Goal: Transaction & Acquisition: Purchase product/service

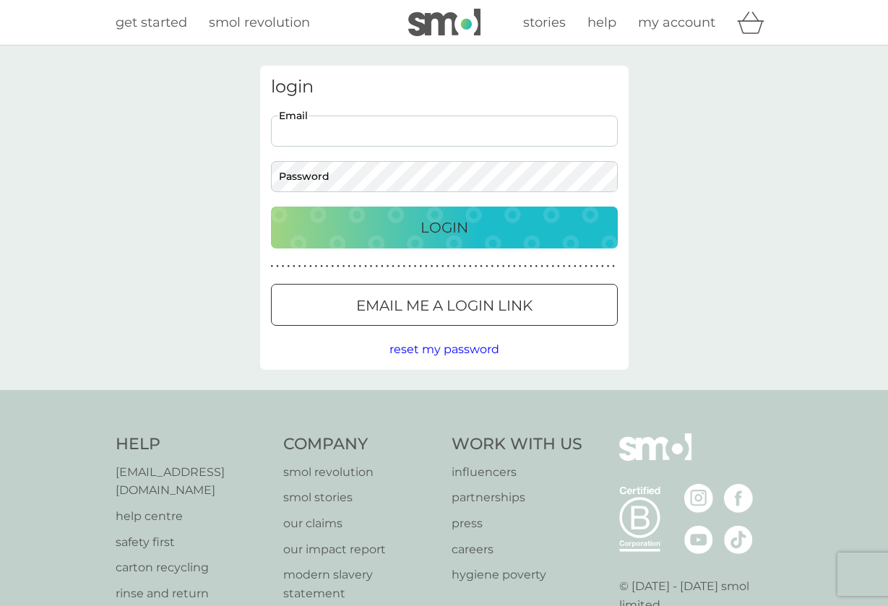
type input "[EMAIL_ADDRESS][DOMAIN_NAME]"
click at [444, 227] on button "Login" at bounding box center [444, 228] width 347 height 42
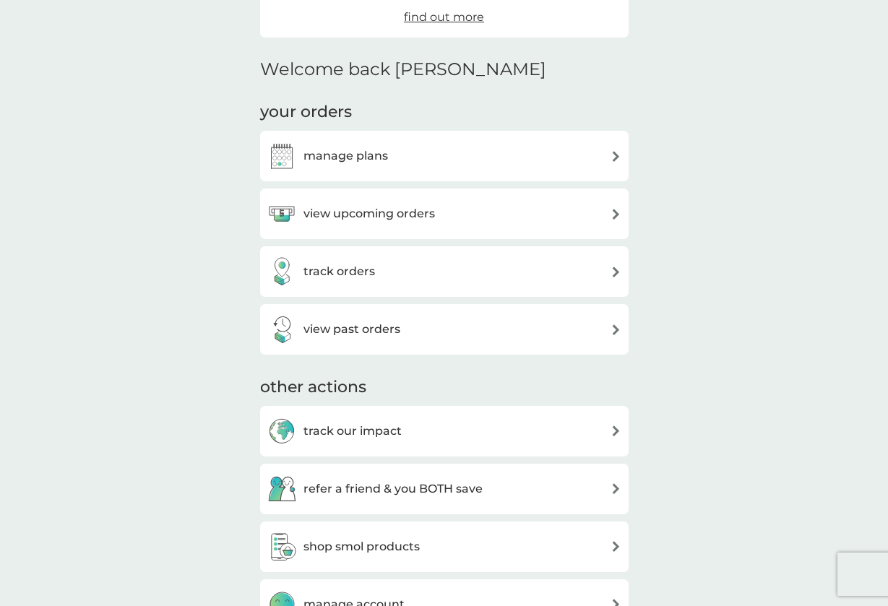
scroll to position [308, 0]
click at [572, 154] on div "manage plans" at bounding box center [444, 154] width 354 height 29
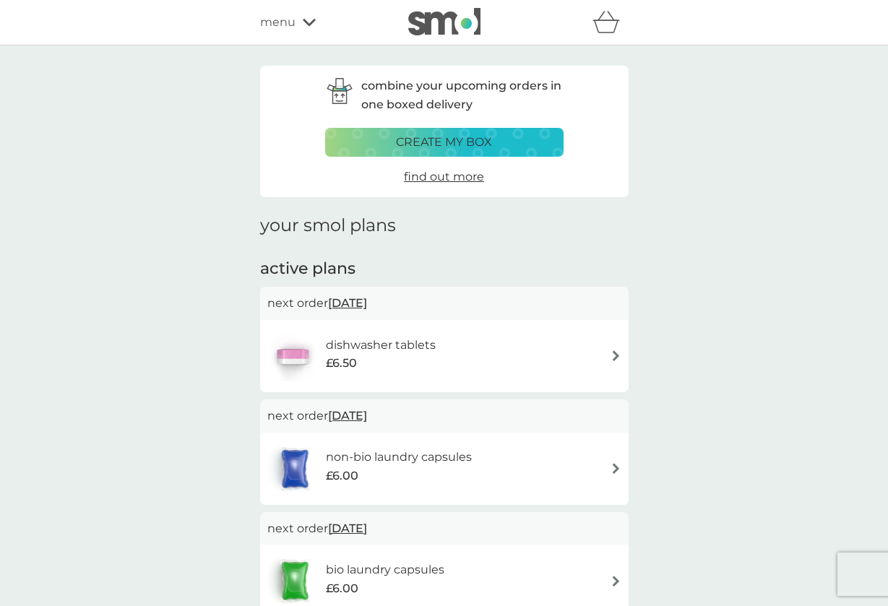
click at [303, 26] on icon at bounding box center [309, 22] width 13 height 9
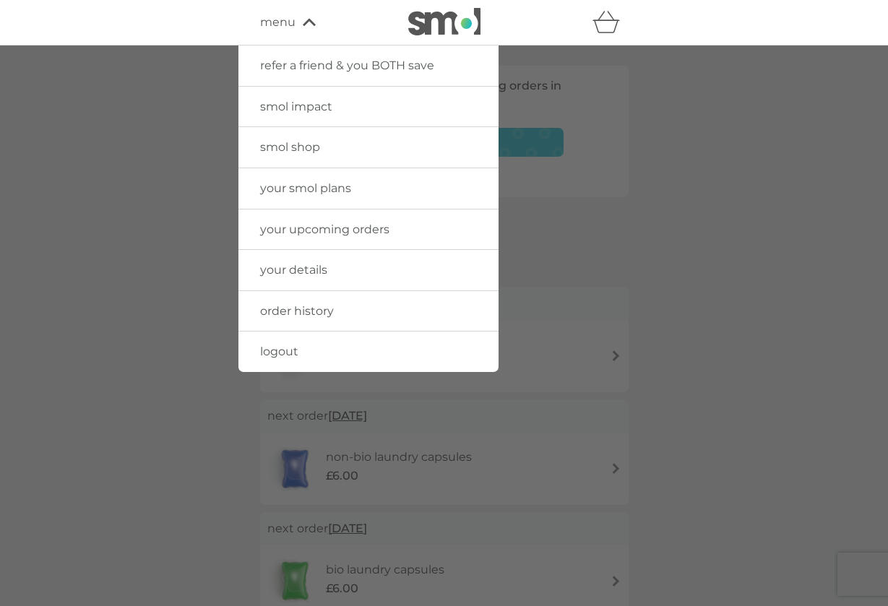
click at [295, 145] on span "smol shop" at bounding box center [290, 147] width 60 height 14
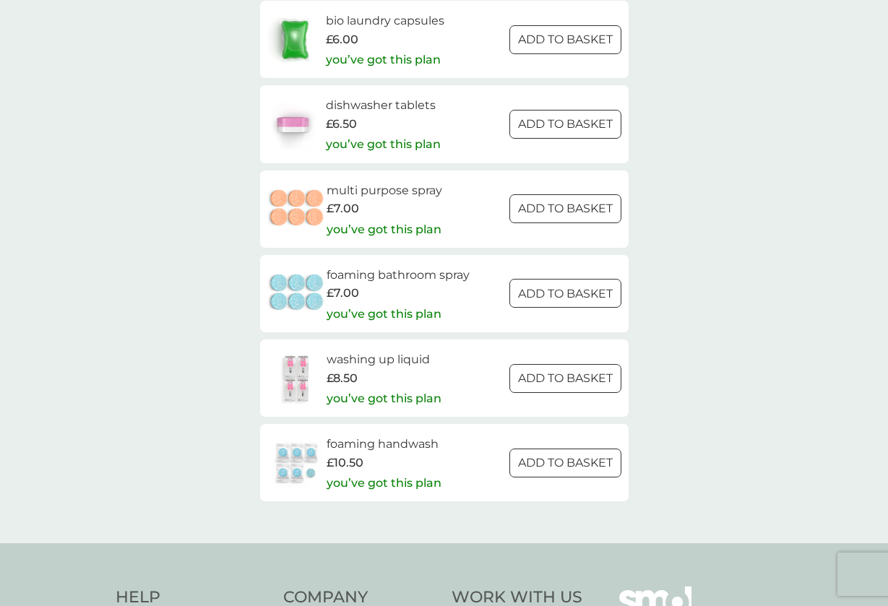
scroll to position [2091, 0]
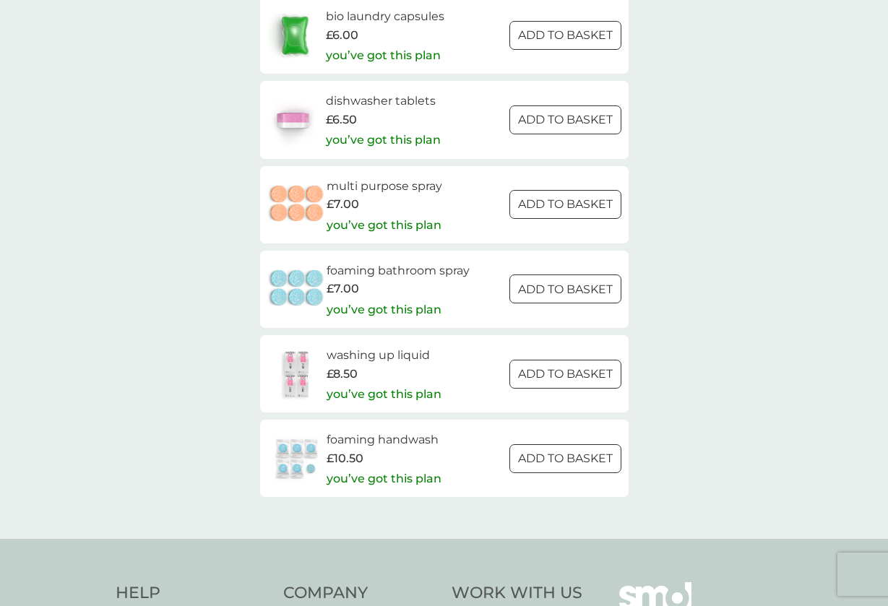
click at [410, 346] on h6 "washing up liquid" at bounding box center [384, 355] width 115 height 19
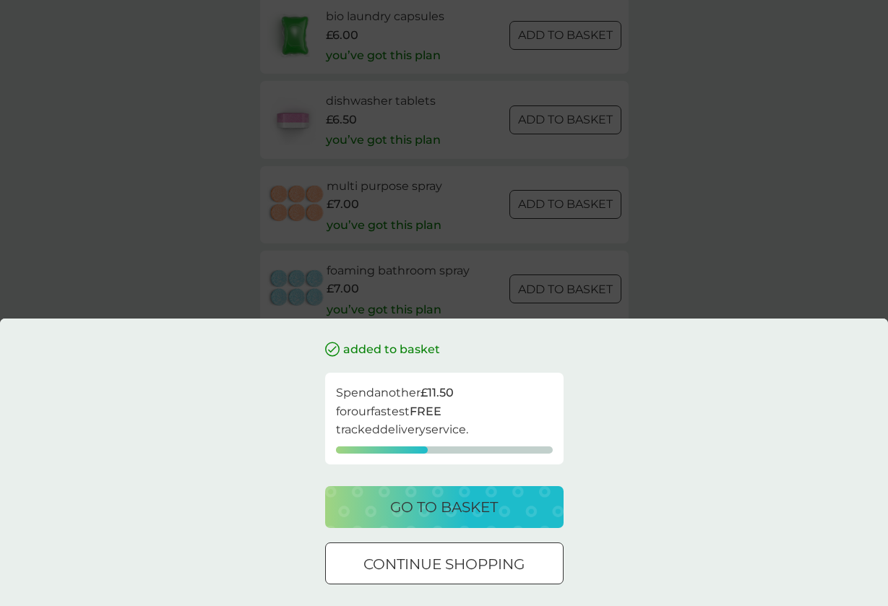
click at [392, 497] on p "go to basket" at bounding box center [444, 507] width 108 height 23
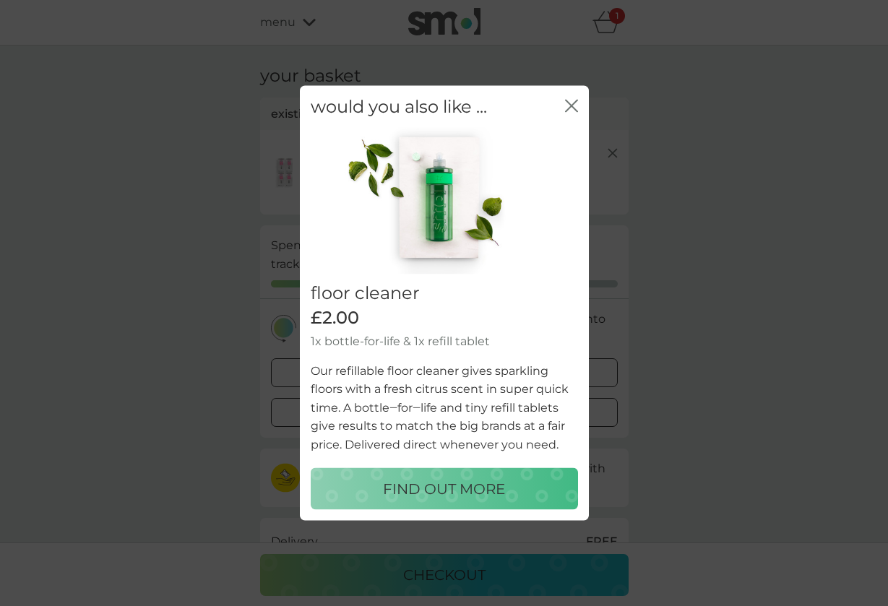
click at [573, 106] on icon "close" at bounding box center [571, 105] width 13 height 13
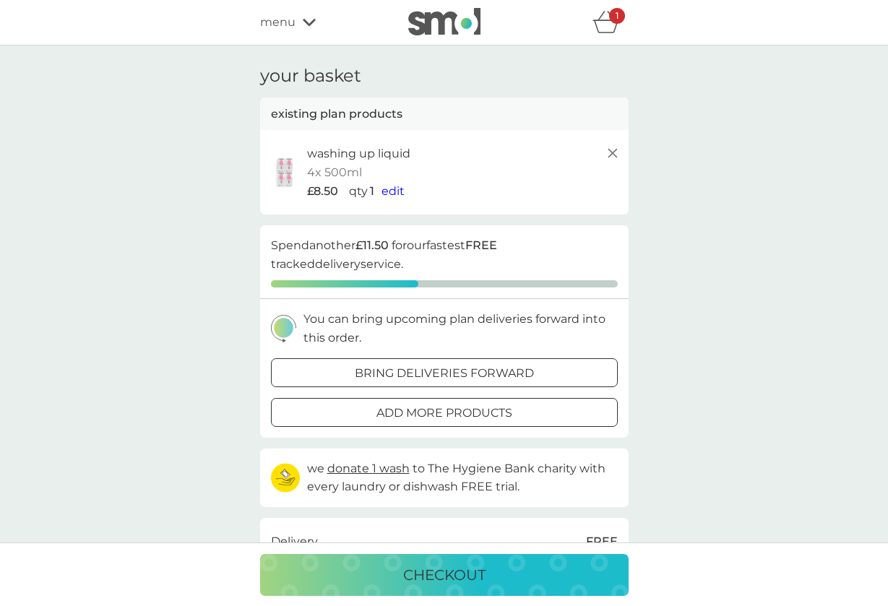
click at [609, 149] on line at bounding box center [612, 153] width 9 height 9
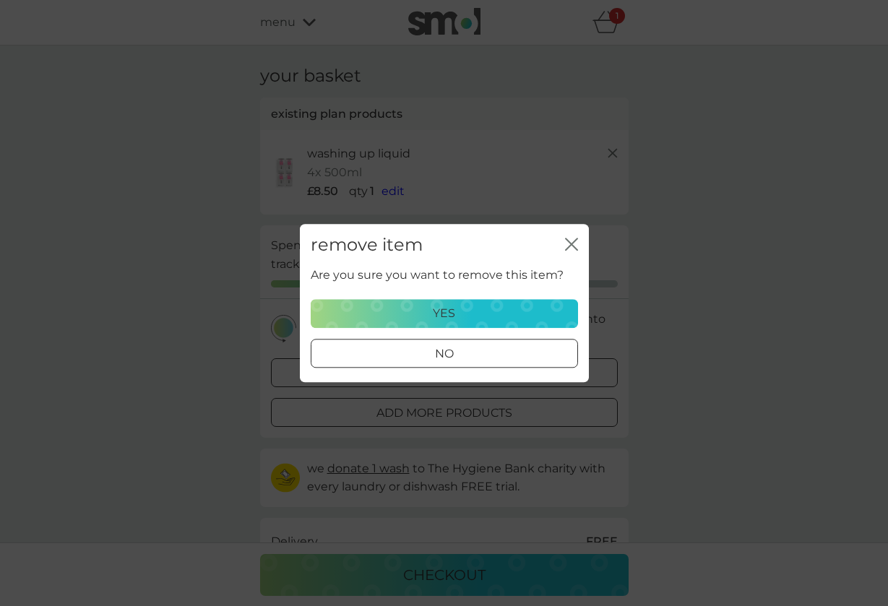
click at [481, 314] on div "yes" at bounding box center [444, 313] width 249 height 19
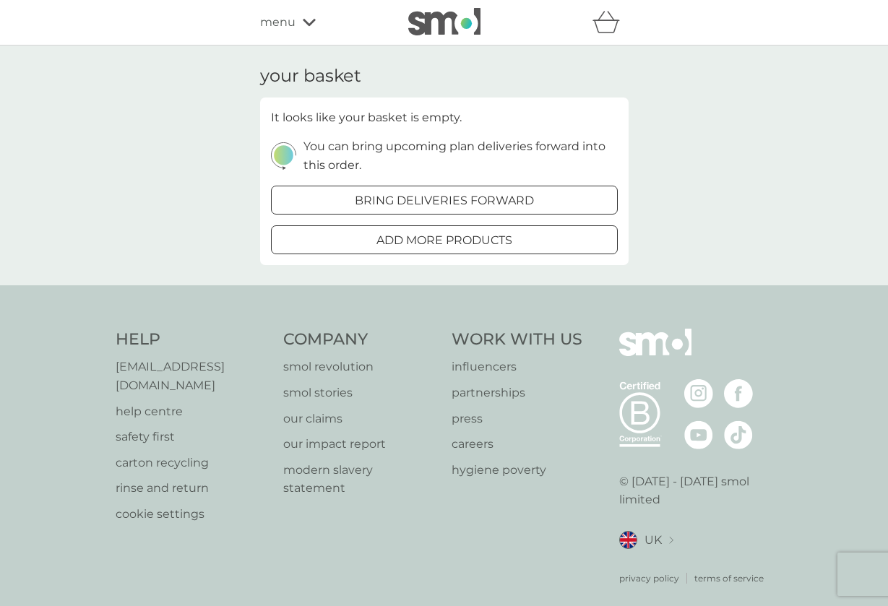
click at [502, 238] on p "add more products" at bounding box center [445, 240] width 136 height 19
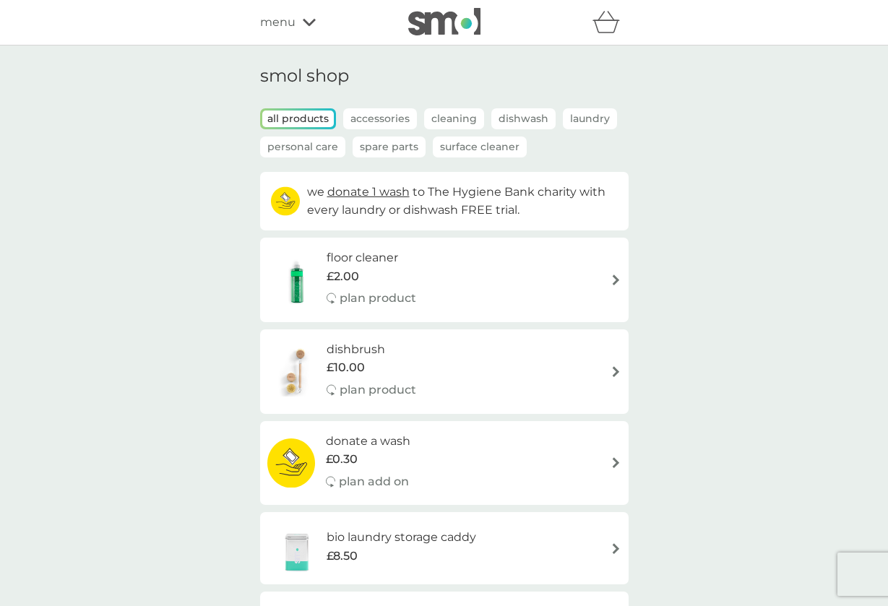
click at [402, 147] on p "Spare Parts" at bounding box center [389, 147] width 73 height 21
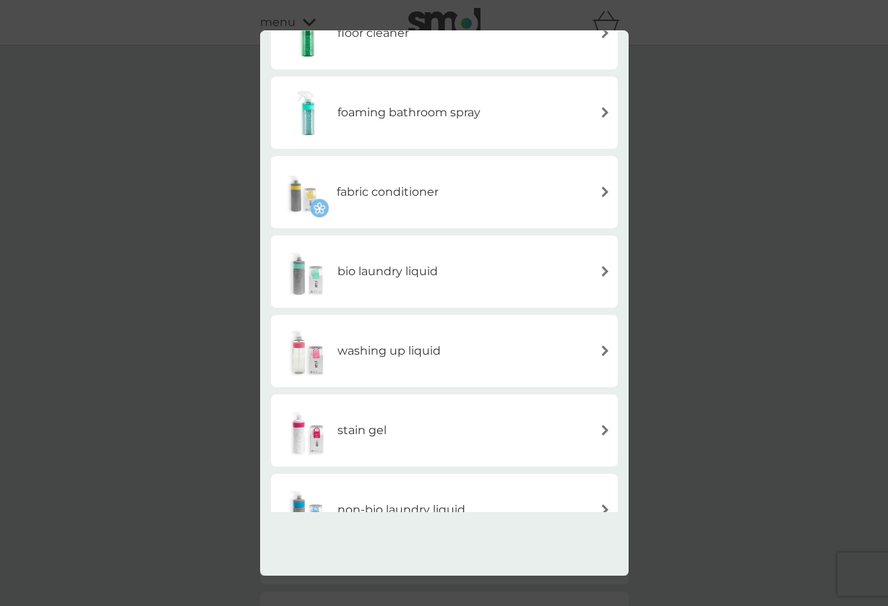
scroll to position [286, 0]
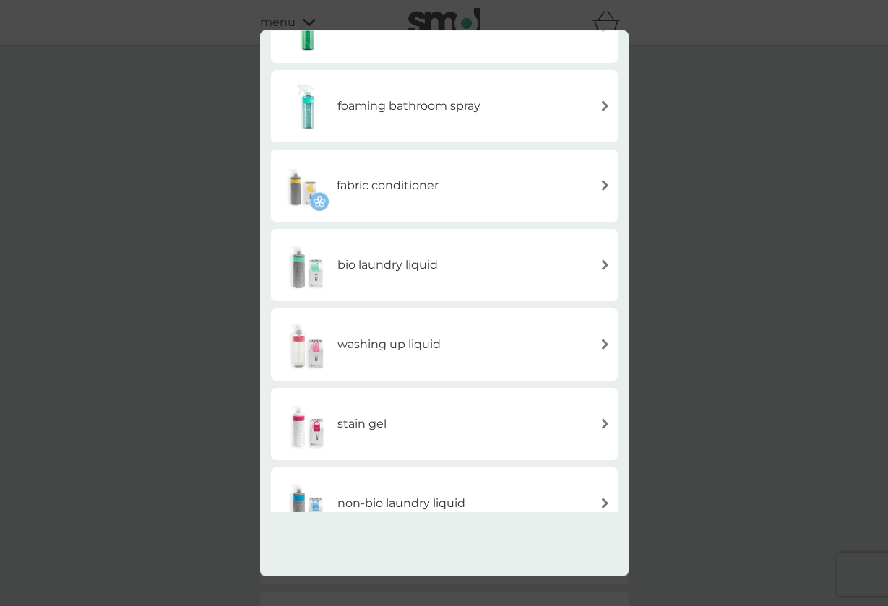
click at [437, 341] on h6 "washing up liquid" at bounding box center [389, 344] width 103 height 19
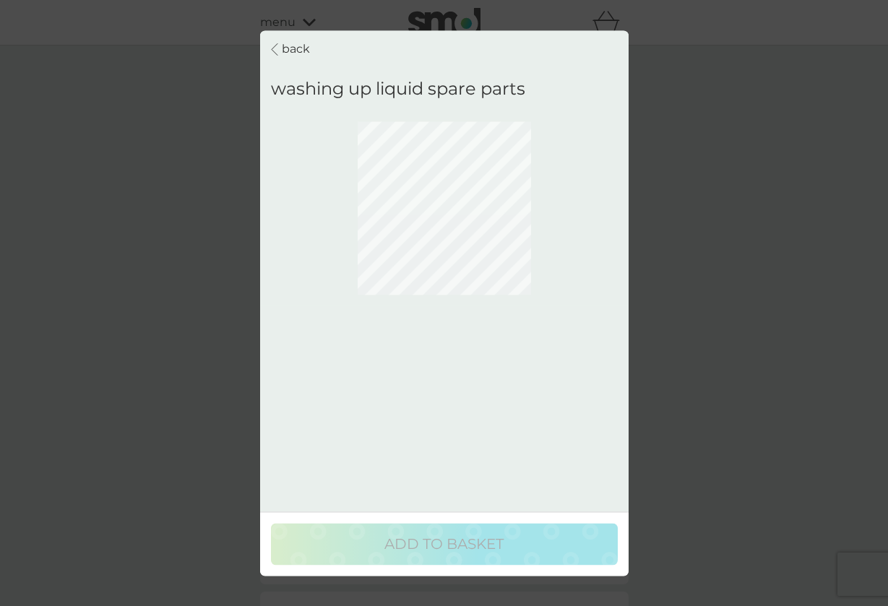
scroll to position [0, 0]
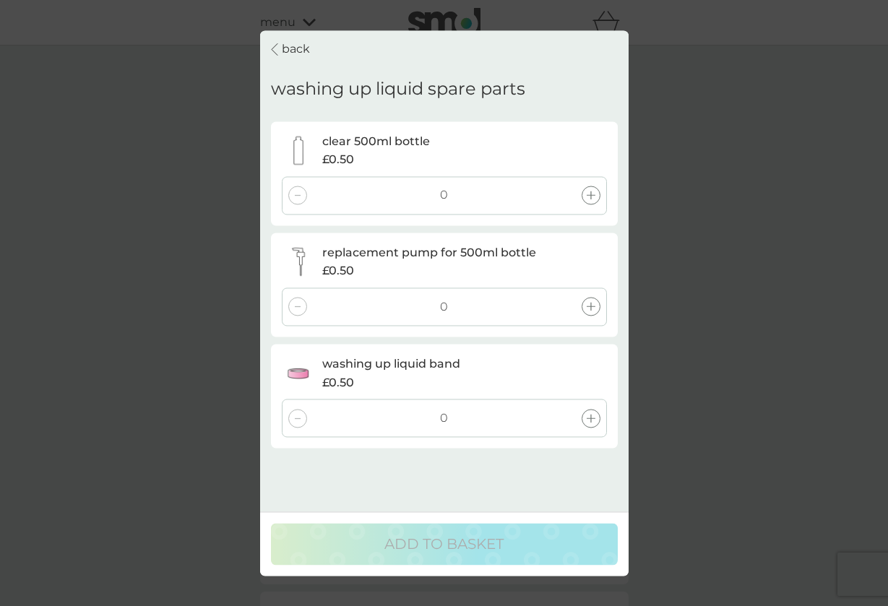
click at [288, 47] on p "back" at bounding box center [296, 49] width 28 height 19
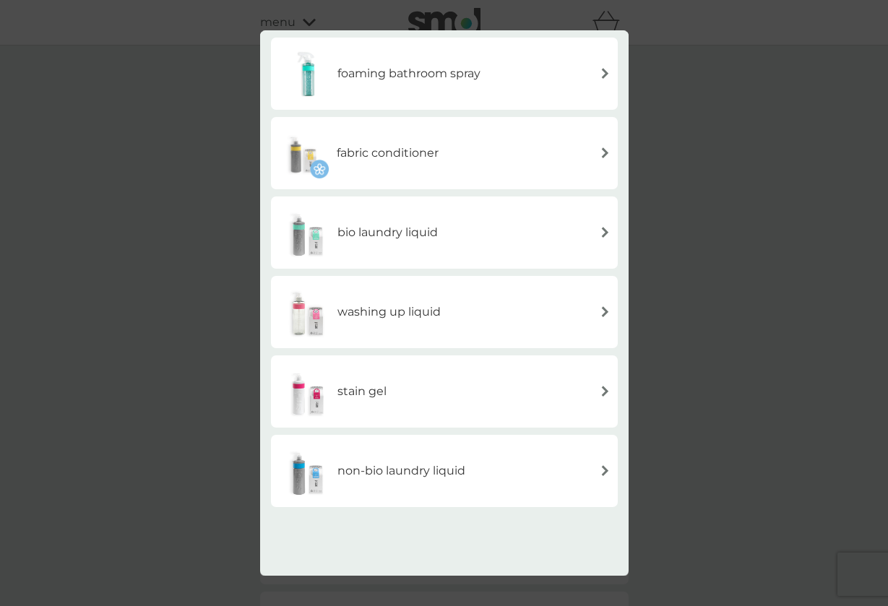
scroll to position [317, 0]
click at [556, 314] on div "washing up liquid" at bounding box center [444, 313] width 333 height 51
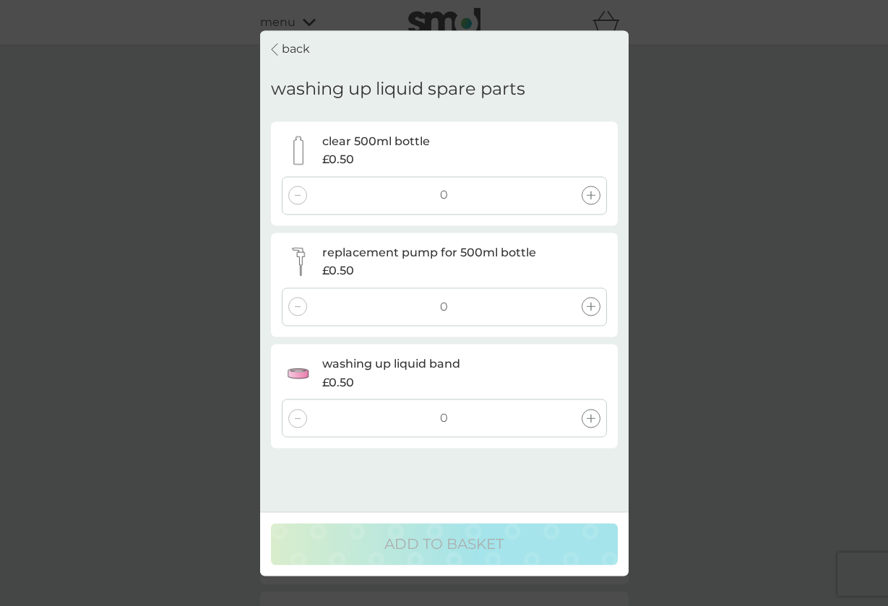
click at [297, 50] on p "back" at bounding box center [296, 49] width 28 height 19
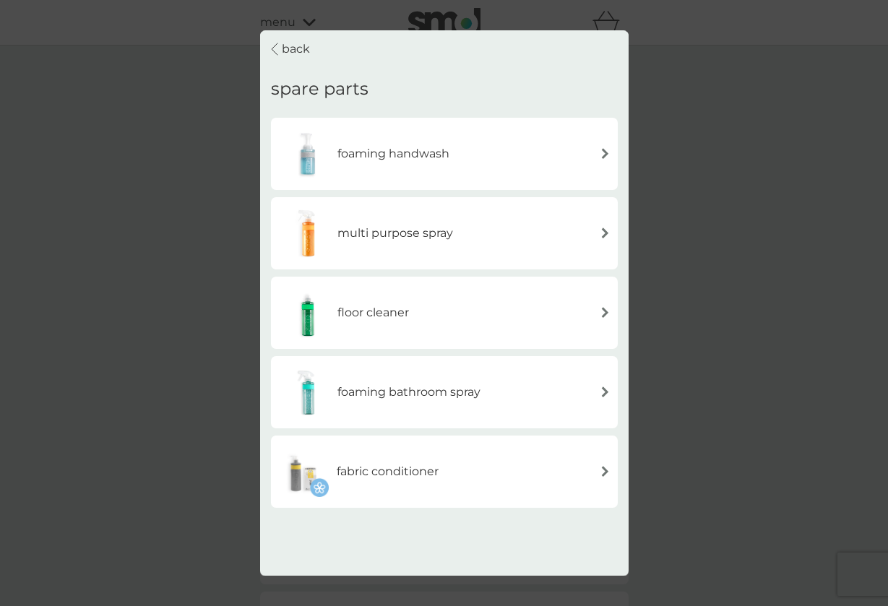
click at [296, 46] on p "back" at bounding box center [296, 49] width 28 height 19
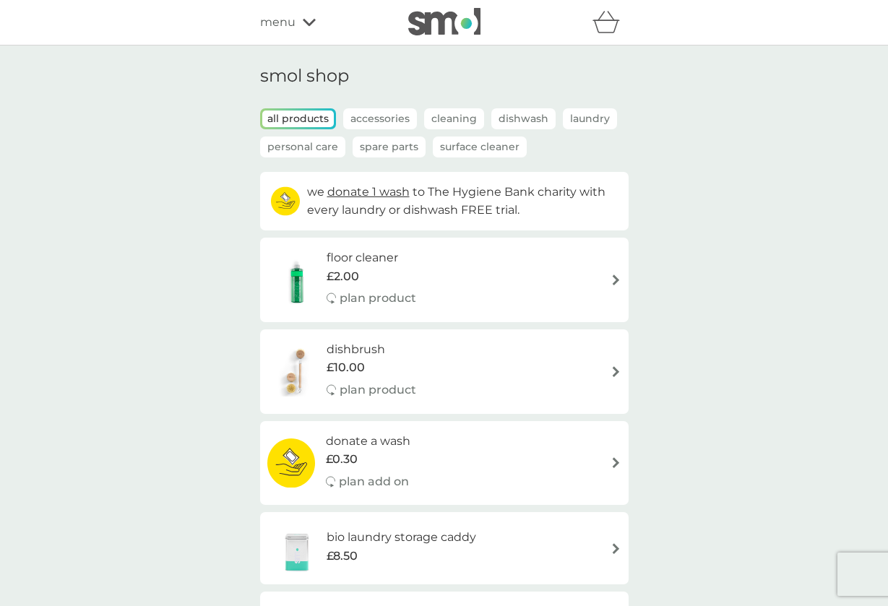
click at [515, 120] on p "Dishwash" at bounding box center [524, 118] width 64 height 21
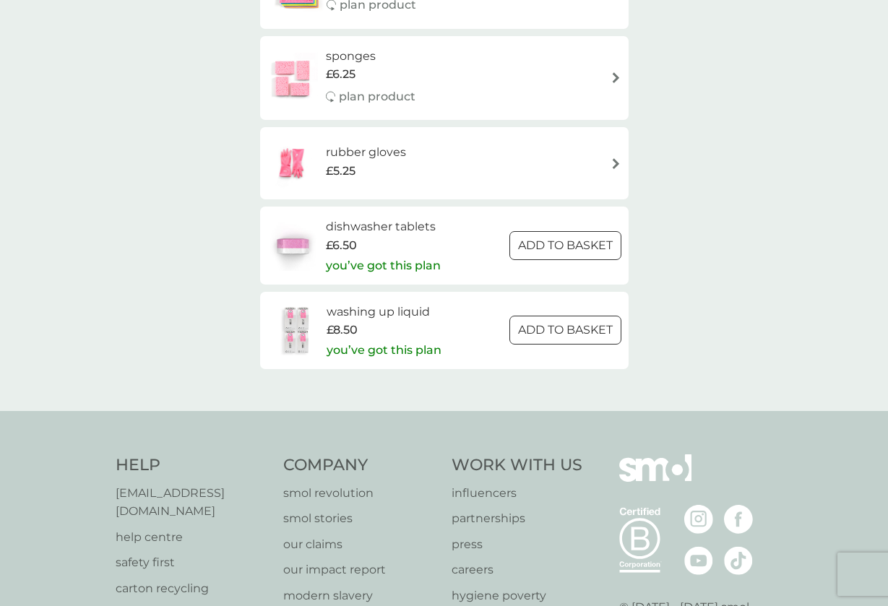
scroll to position [494, 0]
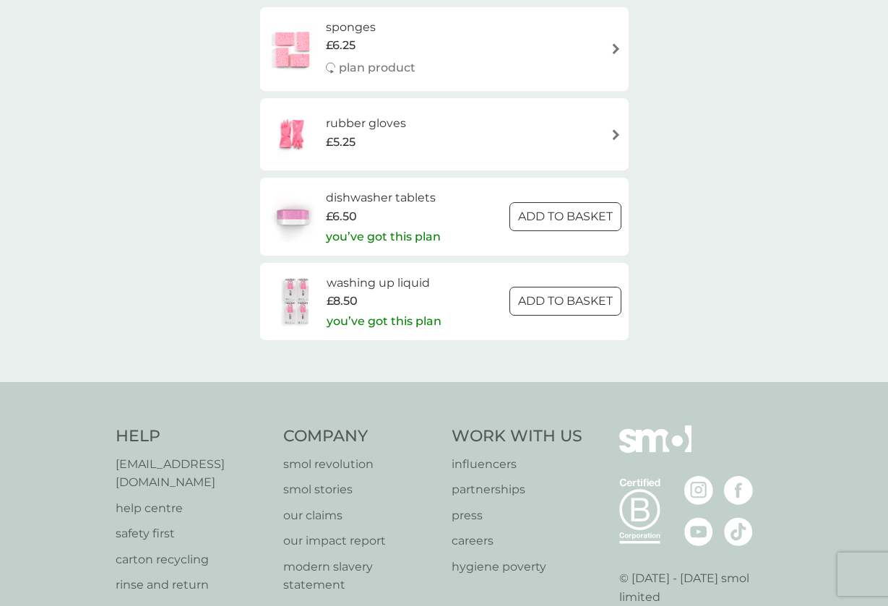
click at [391, 314] on p "you’ve got this plan" at bounding box center [384, 321] width 115 height 19
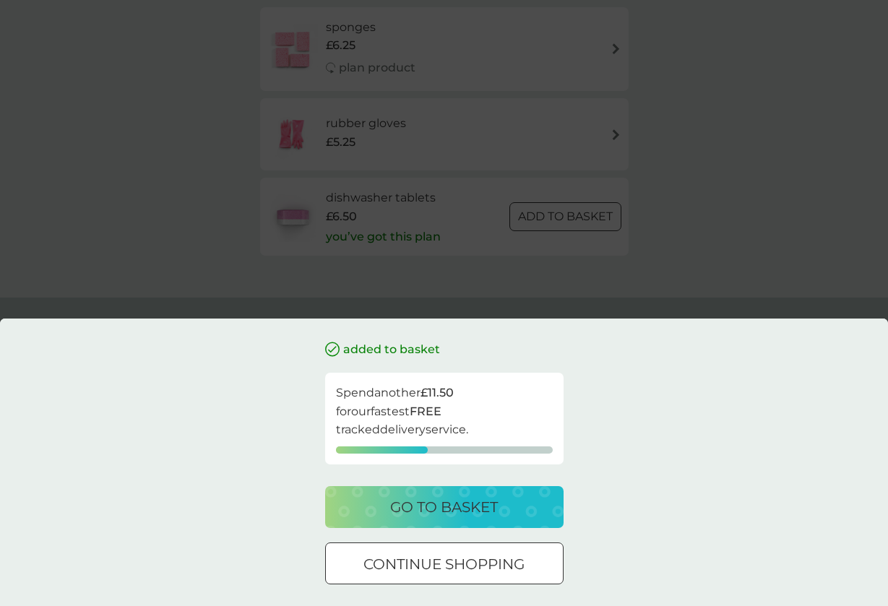
click at [393, 565] on p "continue shopping" at bounding box center [444, 564] width 161 height 23
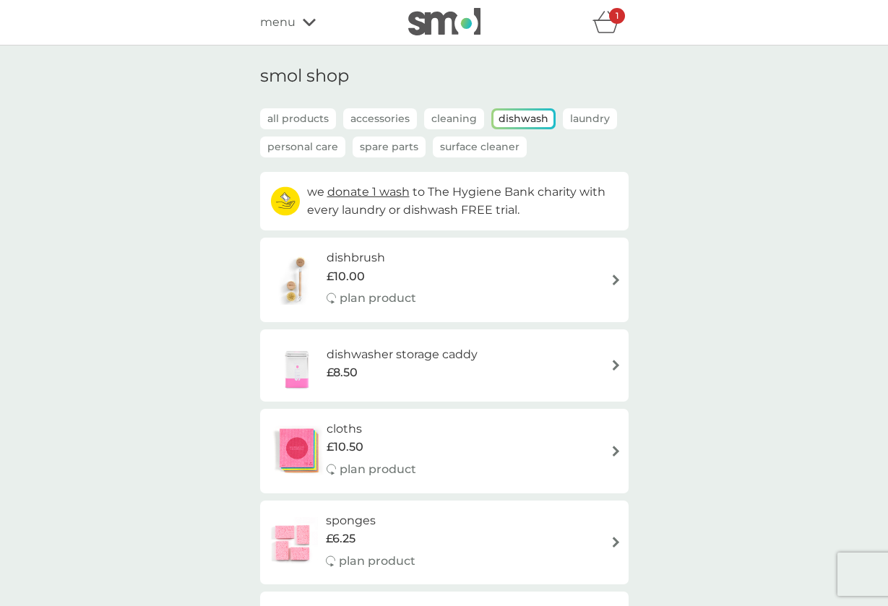
scroll to position [0, 0]
click at [303, 19] on icon at bounding box center [309, 22] width 13 height 9
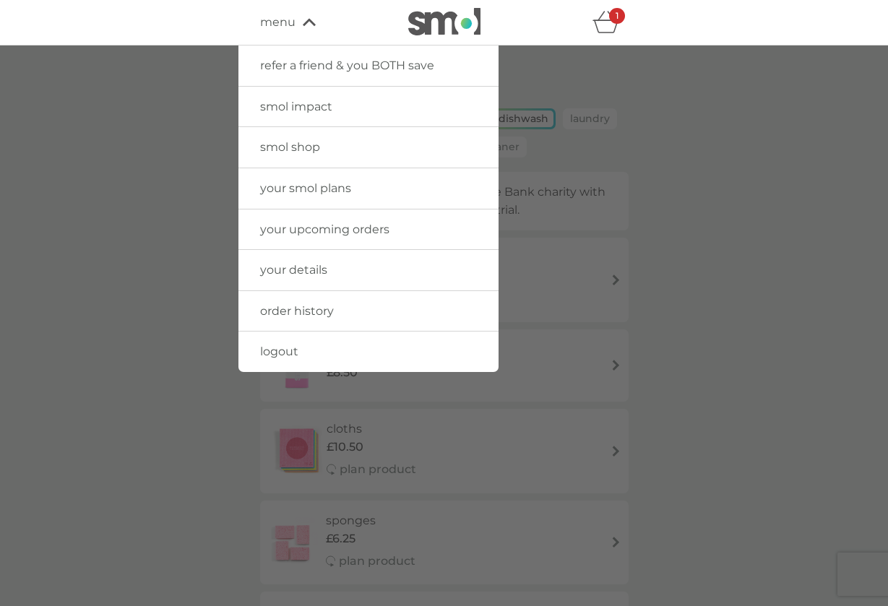
click at [682, 165] on div at bounding box center [444, 349] width 888 height 606
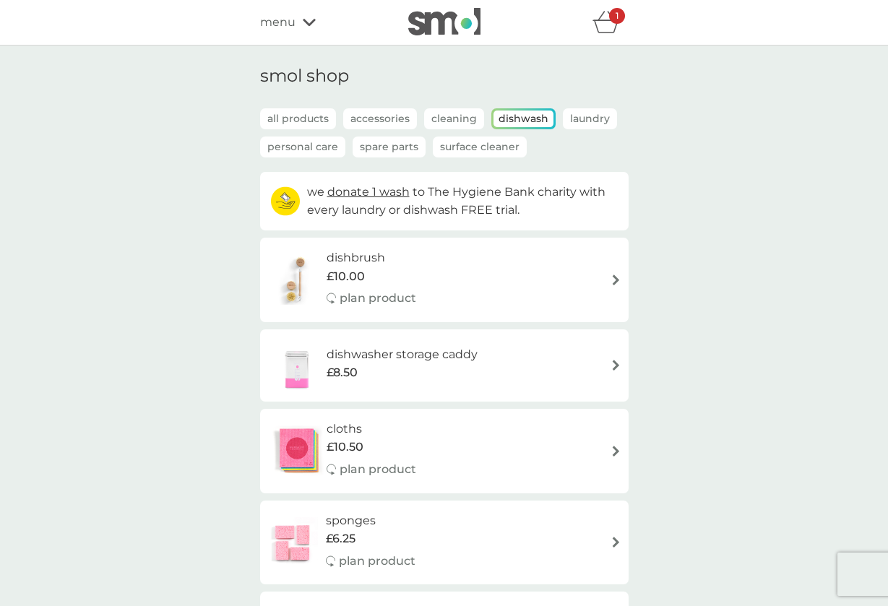
click at [611, 28] on icon "basket" at bounding box center [606, 22] width 27 height 22
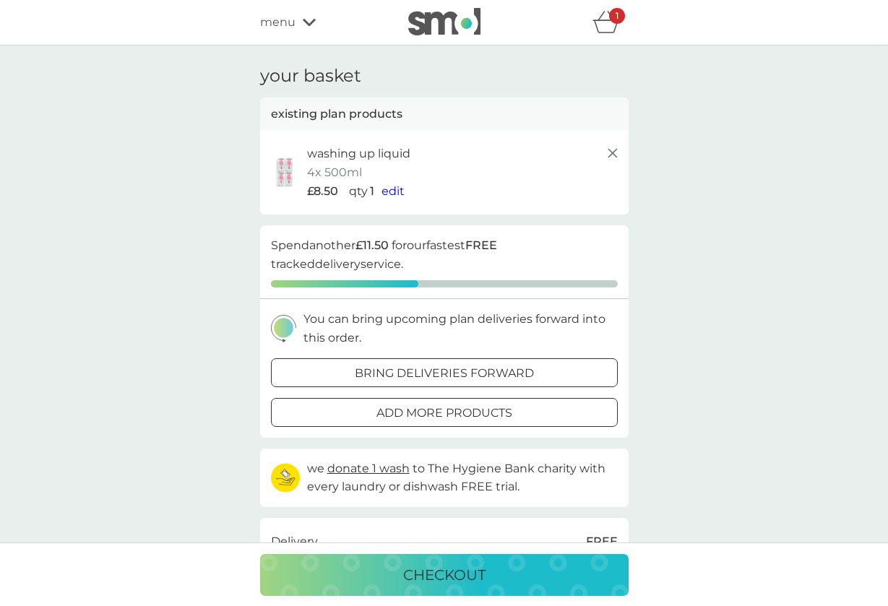
click at [612, 152] on line at bounding box center [612, 153] width 9 height 9
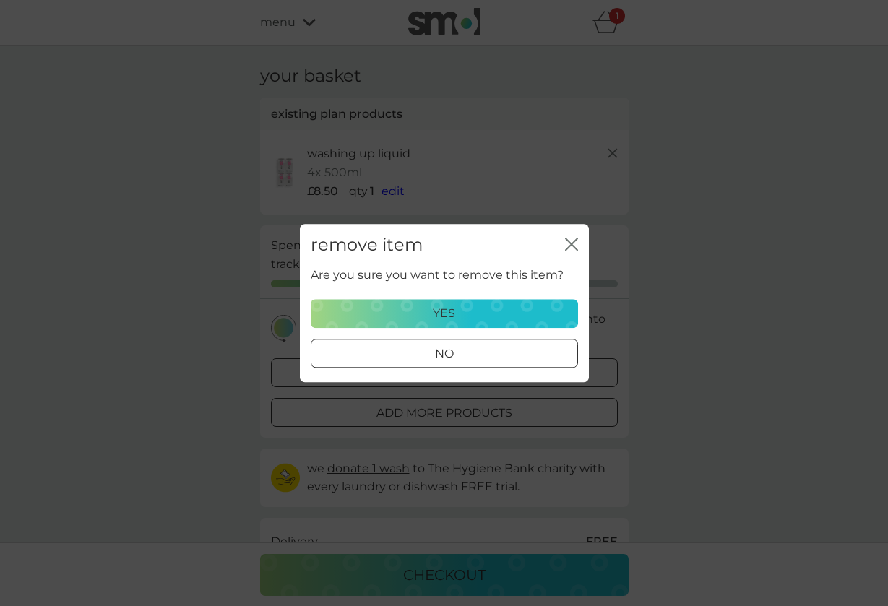
click at [508, 314] on div "yes" at bounding box center [444, 313] width 249 height 19
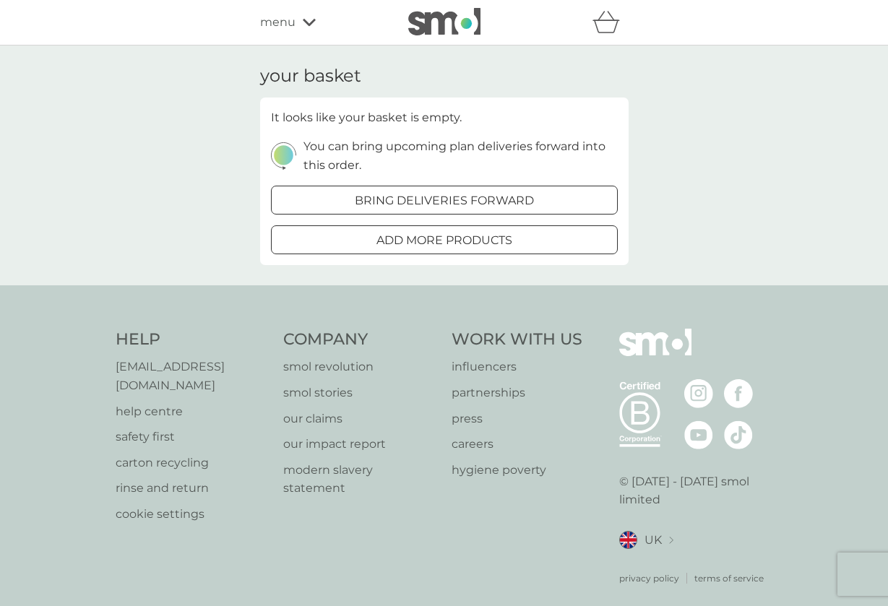
click at [231, 364] on p "[EMAIL_ADDRESS][DOMAIN_NAME]" at bounding box center [193, 376] width 154 height 37
